Goal: Task Accomplishment & Management: Use online tool/utility

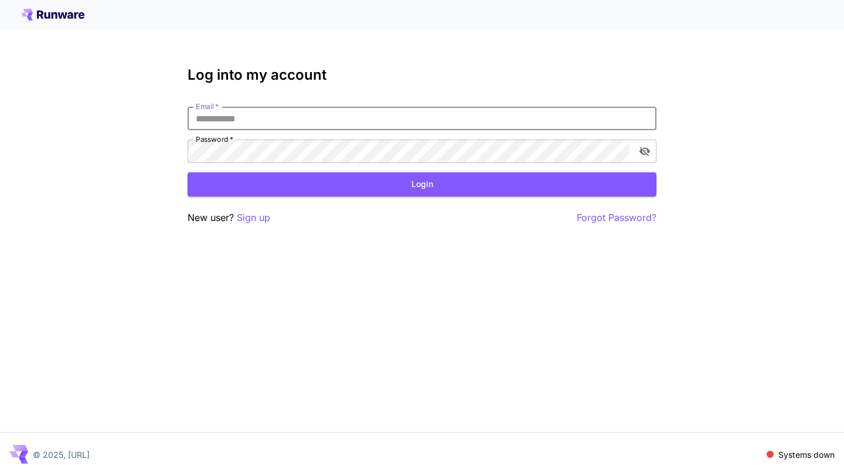
click at [219, 115] on input "Email   *" at bounding box center [422, 118] width 469 height 23
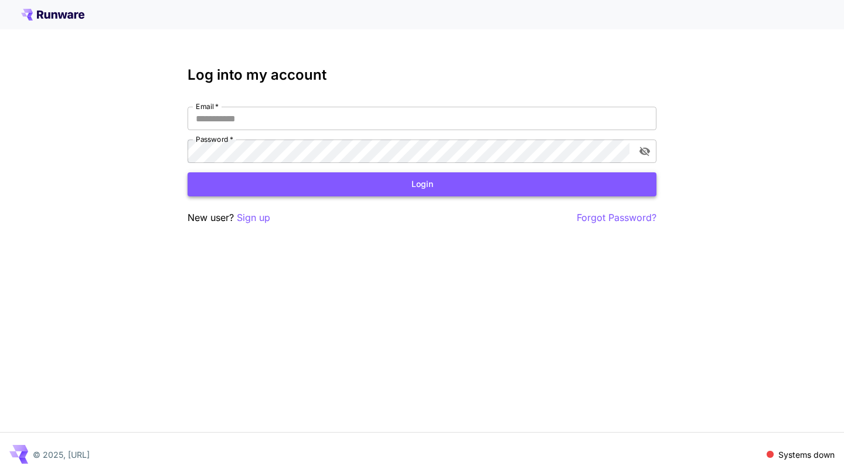
type input "**********"
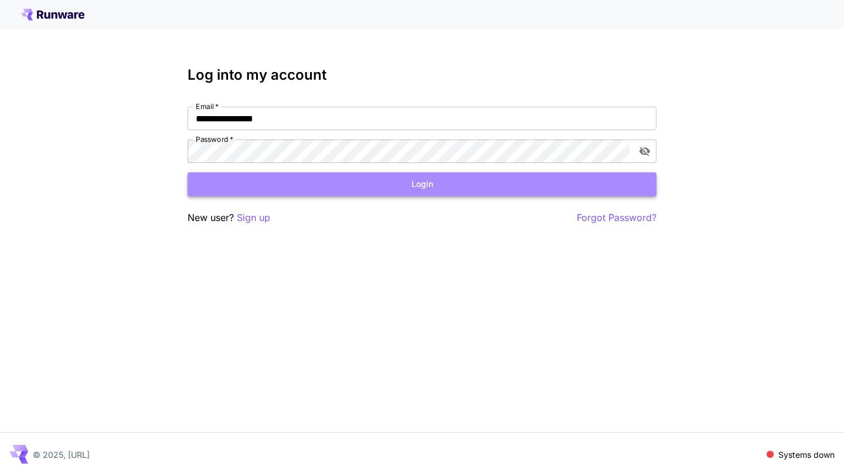
click at [287, 180] on button "Login" at bounding box center [422, 184] width 469 height 24
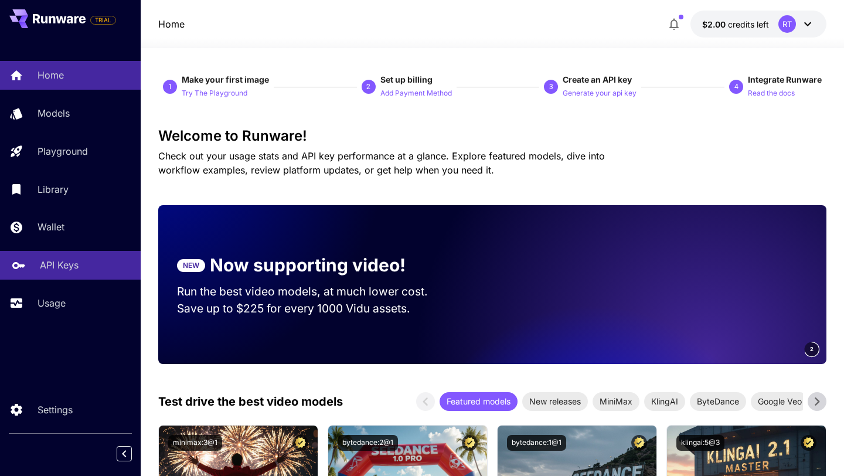
click at [59, 274] on link "API Keys" at bounding box center [70, 265] width 141 height 29
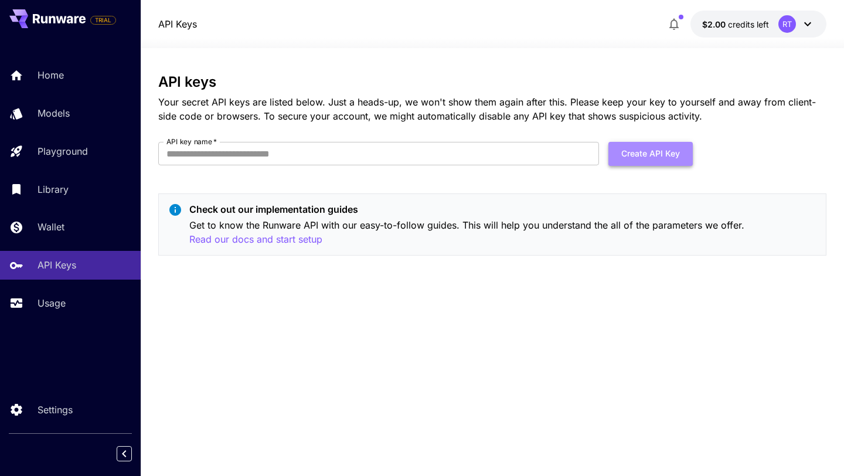
click at [655, 156] on button "Create API Key" at bounding box center [650, 154] width 84 height 24
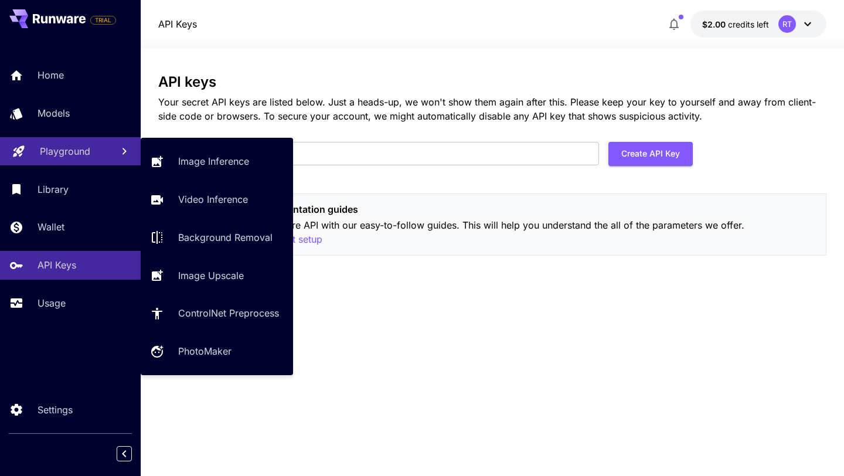
click at [90, 151] on div "Playground" at bounding box center [71, 151] width 63 height 14
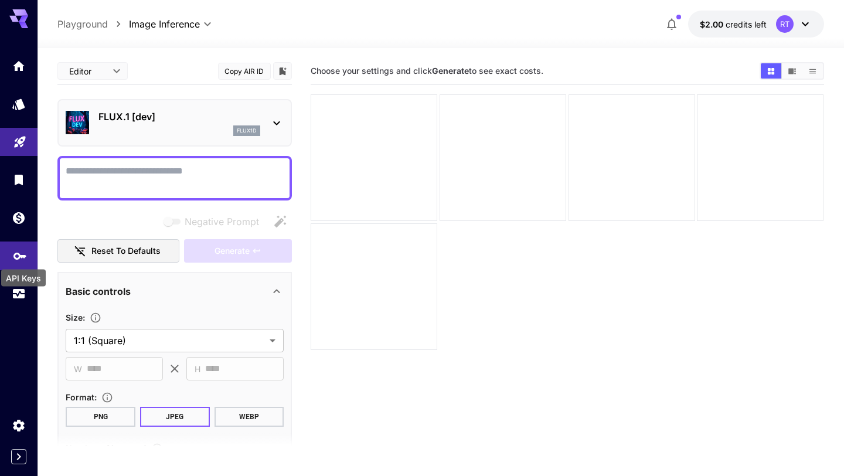
click at [23, 251] on icon "API Keys" at bounding box center [20, 252] width 14 height 14
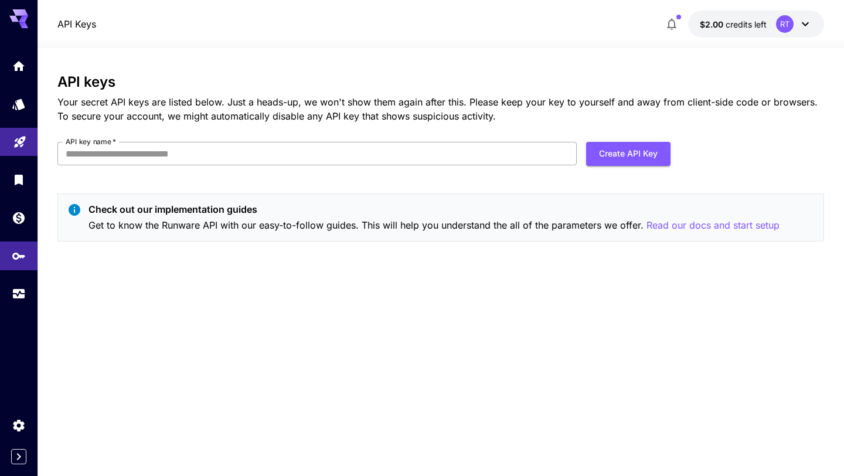
click at [101, 146] on input "API key name   *" at bounding box center [316, 153] width 519 height 23
type input "*"
type input "**********"
click at [597, 152] on button "Create API Key" at bounding box center [628, 154] width 84 height 24
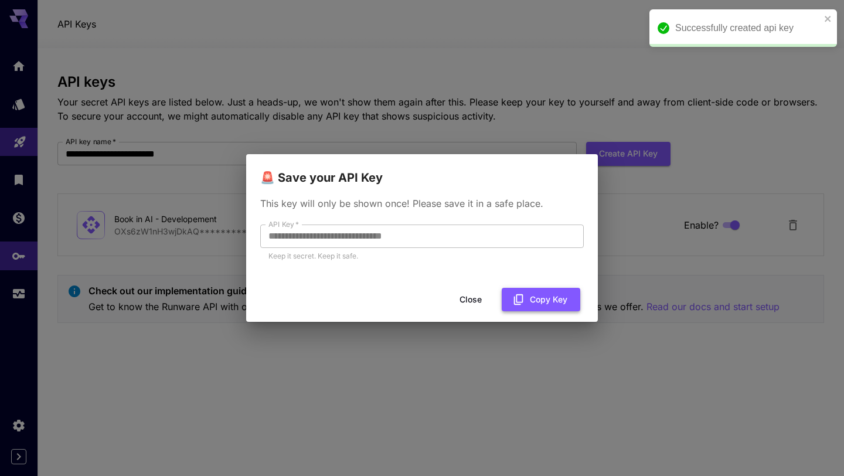
click at [534, 301] on button "Copy Key" at bounding box center [541, 300] width 79 height 24
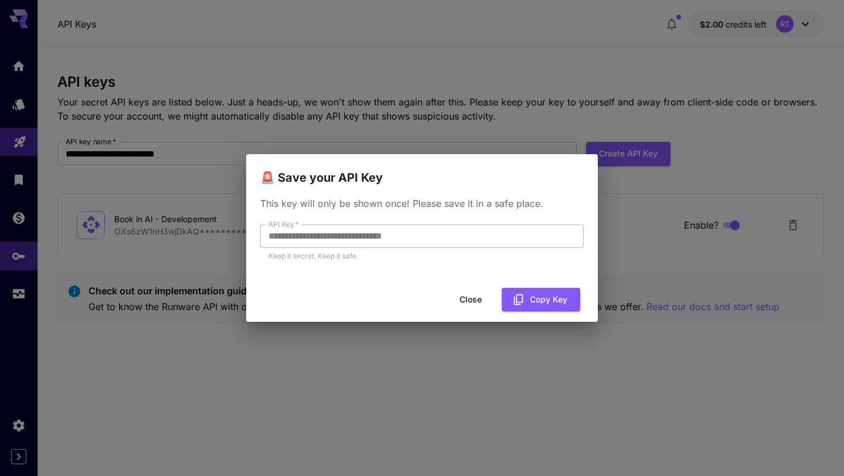
click at [476, 299] on button "Close" at bounding box center [470, 300] width 53 height 24
